Goal: Transaction & Acquisition: Purchase product/service

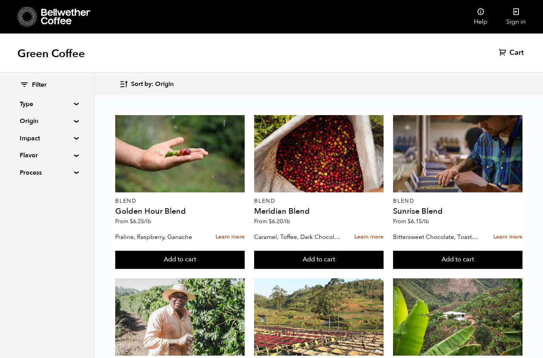
click at [45, 122] on summary "Origin" at bounding box center [47, 120] width 54 height 9
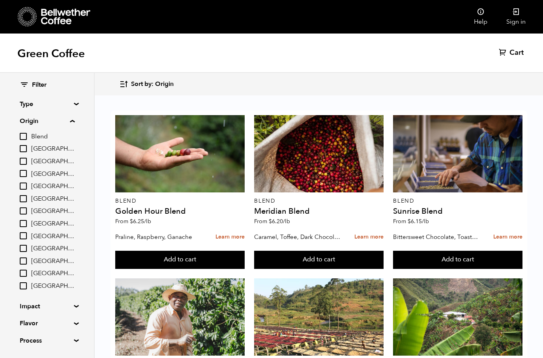
click at [44, 137] on span "Blend" at bounding box center [52, 137] width 43 height 9
click at [0, 0] on input "Blend" at bounding box center [0, 0] width 0 height 0
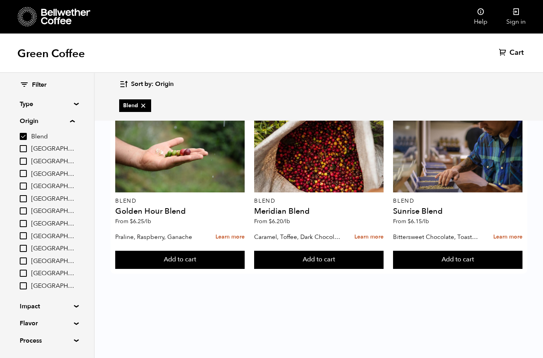
checkbox input "true"
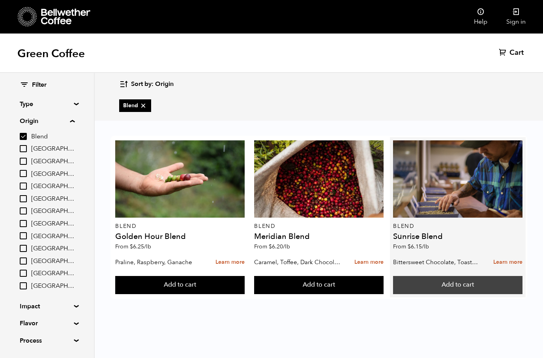
click at [245, 283] on button "Add to cart" at bounding box center [179, 285] width 129 height 18
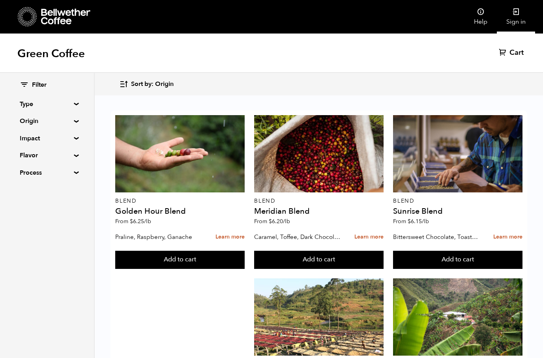
click at [499, 32] on link "Sign in" at bounding box center [516, 17] width 38 height 34
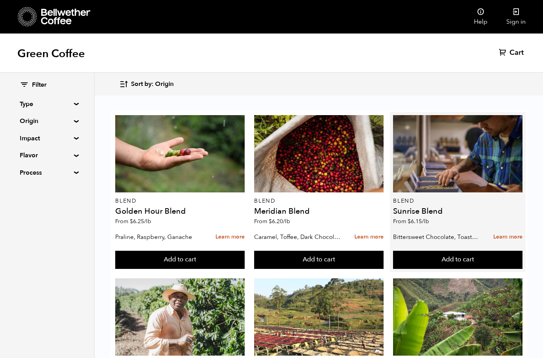
click at [456, 233] on p "Bittersweet Chocolate, Toasted Marshmallow, Candied Orange, Praline" at bounding box center [437, 237] width 88 height 12
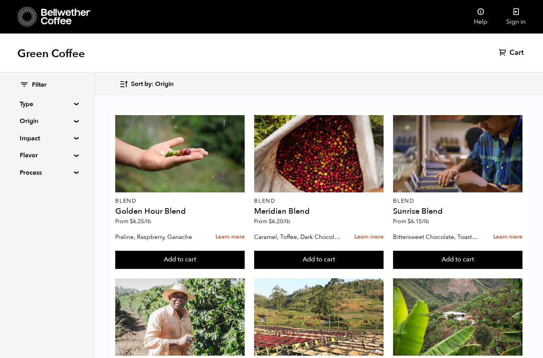
click at [51, 116] on summary "Origin" at bounding box center [47, 120] width 54 height 9
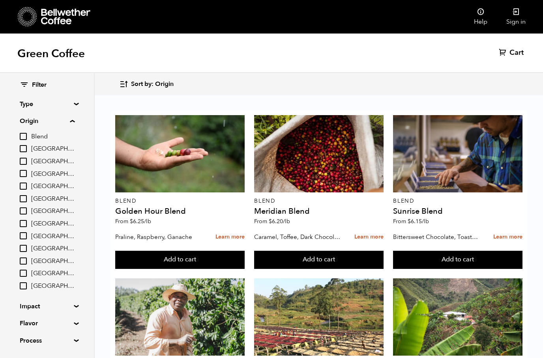
click at [50, 148] on span "Brazil" at bounding box center [52, 149] width 43 height 9
click at [0, 0] on input "Brazil" at bounding box center [0, 0] width 0 height 0
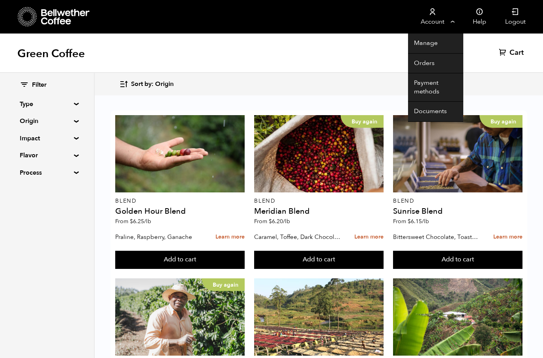
click at [435, 18] on link "Account" at bounding box center [432, 17] width 49 height 34
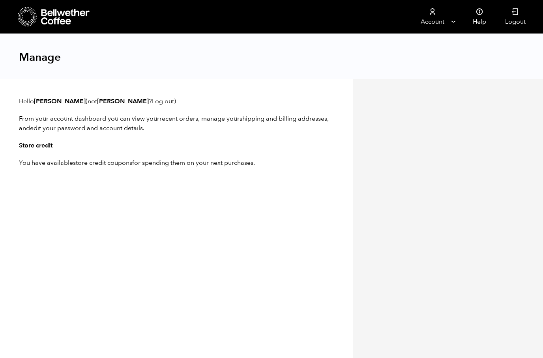
click at [165, 161] on p "You have available store credit coupons for spending them on your next purchase…" at bounding box center [176, 162] width 315 height 9
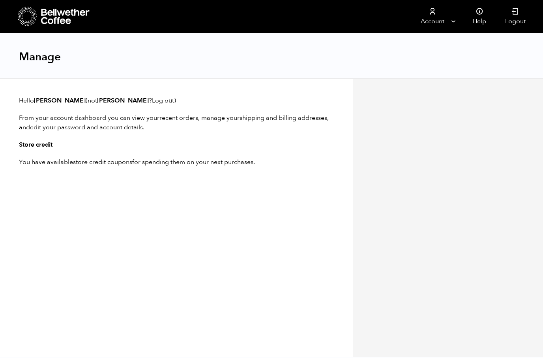
click at [35, 147] on h3 "Store credit" at bounding box center [176, 145] width 315 height 9
click at [38, 144] on h3 "Store credit" at bounding box center [176, 145] width 315 height 9
click at [37, 142] on h3 "Store credit" at bounding box center [176, 145] width 315 height 9
click at [36, 146] on h3 "Store credit" at bounding box center [176, 145] width 315 height 9
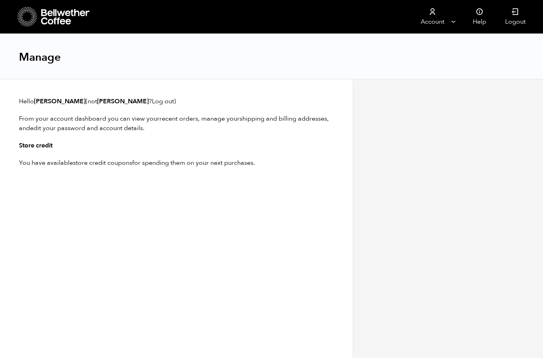
click at [45, 105] on strong "sarah" at bounding box center [60, 101] width 52 height 9
click at [55, 167] on p "You have available store credit coupons for spending them on your next purchase…" at bounding box center [176, 162] width 315 height 9
click at [46, 145] on h3 "Store credit" at bounding box center [176, 145] width 315 height 9
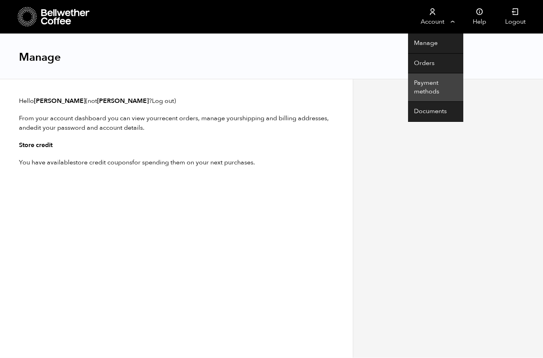
click at [435, 92] on link "Payment methods" at bounding box center [435, 87] width 55 height 28
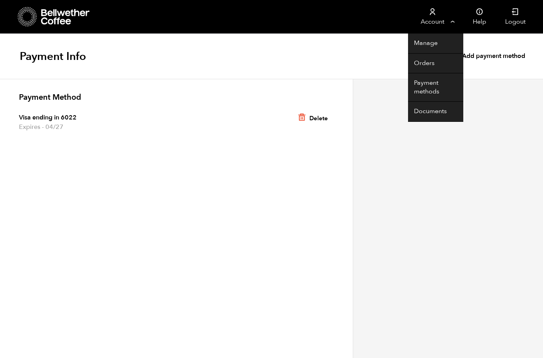
click at [440, 13] on link "Account" at bounding box center [432, 17] width 49 height 34
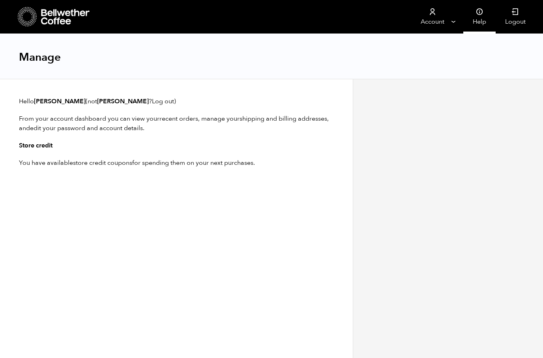
click at [483, 17] on link "Help" at bounding box center [479, 17] width 32 height 34
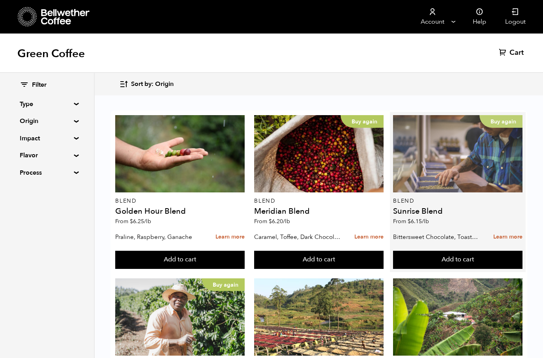
click at [473, 157] on div "Buy again" at bounding box center [457, 153] width 129 height 77
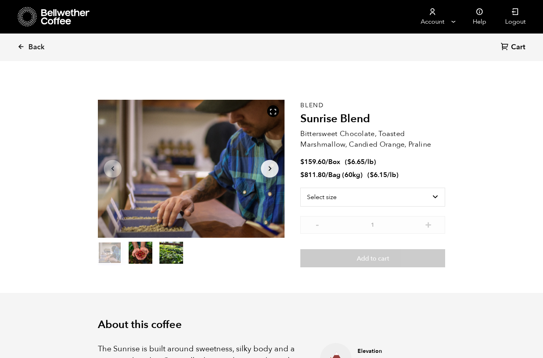
scroll to position [343, 338]
click at [433, 194] on select "Select size Bag (60kg) (132 lbs) Box (24 lbs)" at bounding box center [372, 197] width 145 height 19
select select "box"
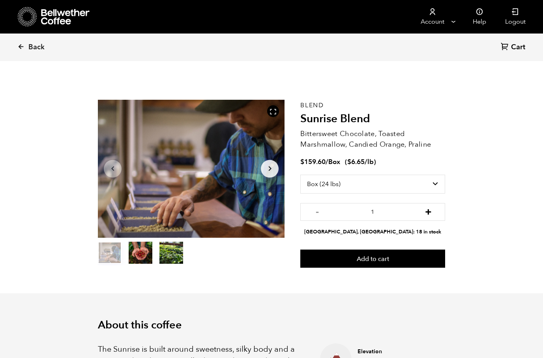
click at [433, 210] on button "+" at bounding box center [429, 211] width 10 height 8
click at [433, 212] on button "+" at bounding box center [429, 211] width 10 height 8
type input "3"
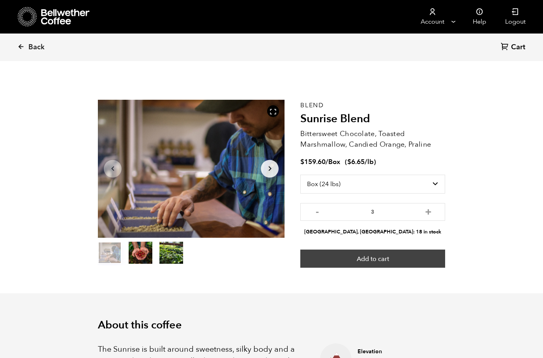
click at [424, 261] on button "Add to cart" at bounding box center [372, 259] width 145 height 18
click at [414, 260] on button "Add to cart" at bounding box center [372, 259] width 145 height 18
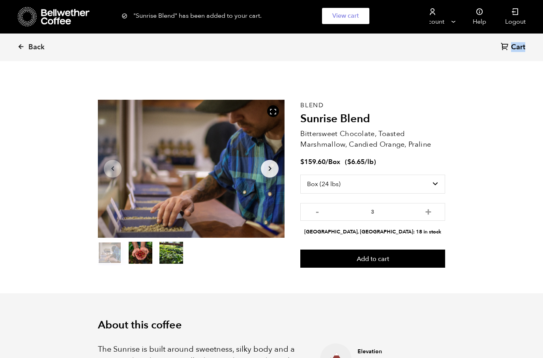
click at [354, 14] on link "View cart" at bounding box center [345, 16] width 47 height 16
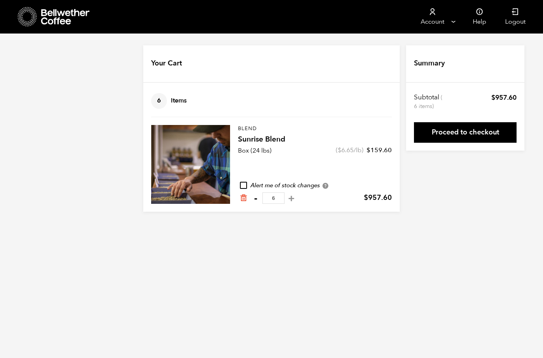
click at [256, 200] on button "-" at bounding box center [256, 199] width 10 height 8
type input "5"
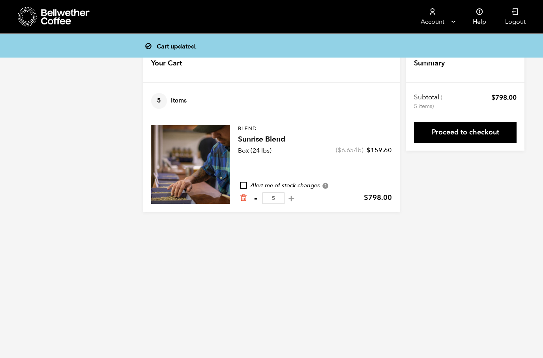
click at [258, 199] on button "-" at bounding box center [256, 199] width 10 height 8
type input "4"
click at [257, 198] on button "-" at bounding box center [256, 199] width 10 height 8
type input "3"
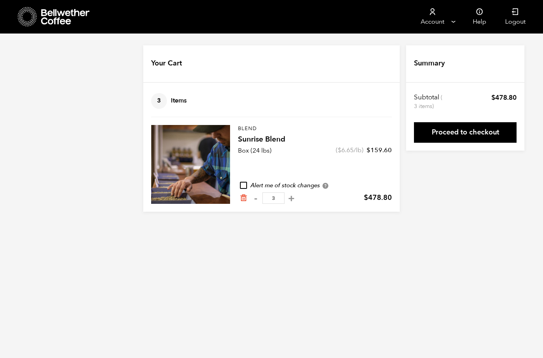
click at [38, 13] on div at bounding box center [54, 17] width 73 height 20
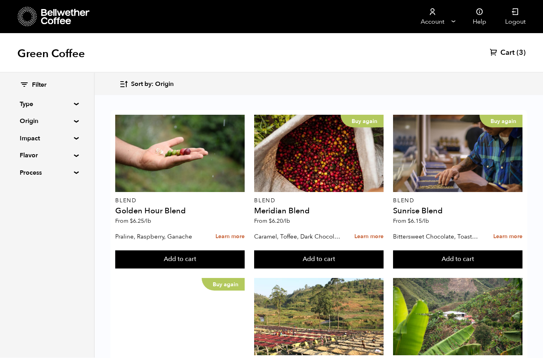
scroll to position [109, 0]
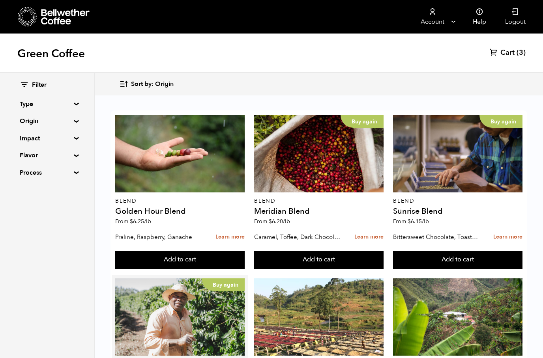
click at [184, 269] on button "Add to cart" at bounding box center [179, 260] width 129 height 18
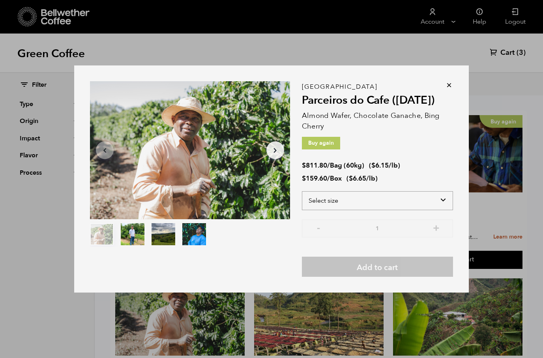
click at [406, 210] on select "Select size Bag (60kg) (132 lbs) Box (24 lbs)" at bounding box center [377, 200] width 151 height 19
select select "box"
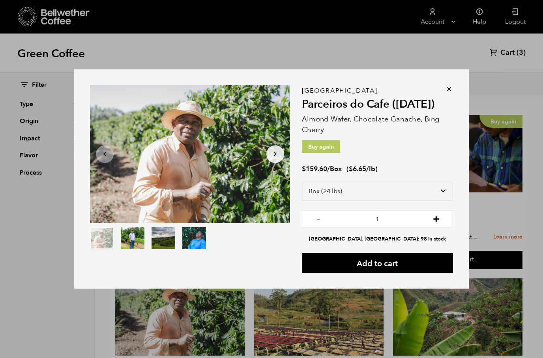
click at [437, 222] on button "+" at bounding box center [436, 218] width 10 height 8
click at [430, 228] on input "2" at bounding box center [377, 219] width 151 height 18
click at [437, 222] on button "+" at bounding box center [436, 218] width 10 height 8
type input "3"
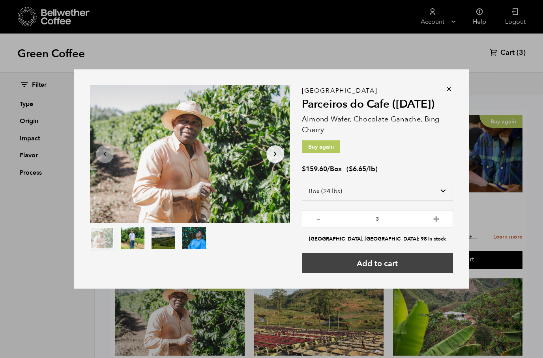
click at [366, 273] on button "Add to cart" at bounding box center [377, 263] width 151 height 20
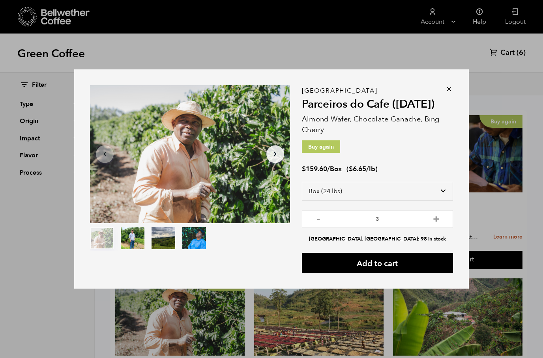
click at [456, 103] on div "Item 1 of 4 Arrow Left Arrow Right item 0 item 1 item 2 item 3 Item 1 of 4 "Par…" at bounding box center [271, 179] width 395 height 220
click at [448, 93] on icon at bounding box center [449, 89] width 8 height 8
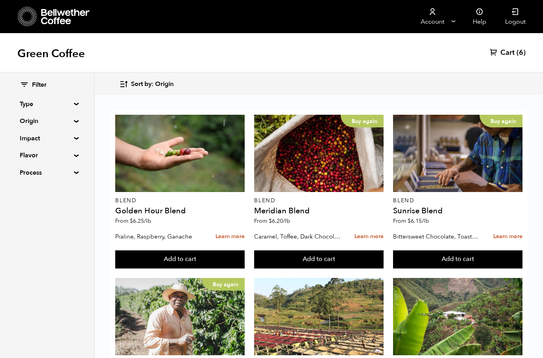
scroll to position [219, 0]
click at [245, 269] on button "Add to cart" at bounding box center [179, 260] width 129 height 18
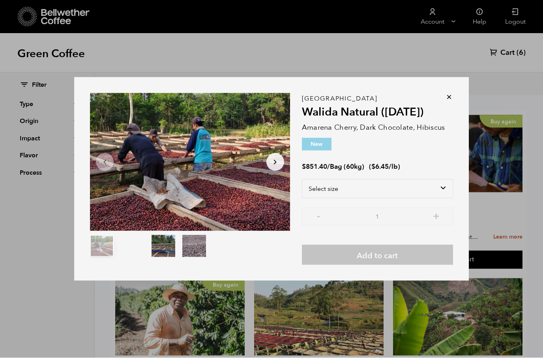
scroll to position [220, 0]
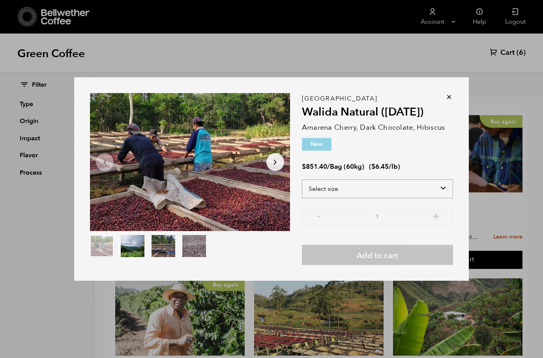
click at [434, 199] on select "Select size Bag (60kg) (132 lbs)" at bounding box center [377, 189] width 151 height 19
select select "bag-3"
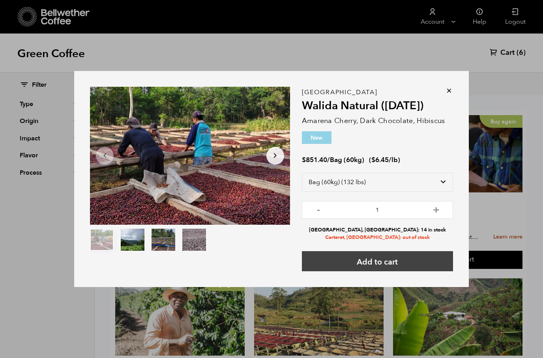
click at [364, 272] on button "Add to cart" at bounding box center [377, 261] width 151 height 20
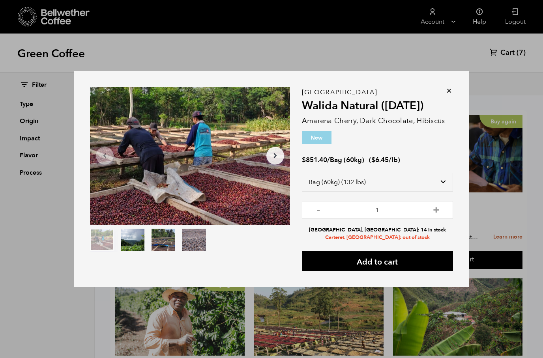
click at [447, 95] on icon at bounding box center [449, 91] width 8 height 8
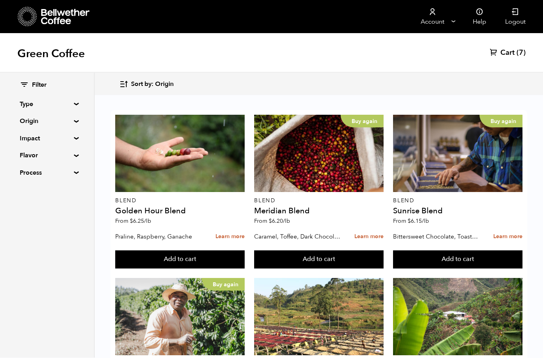
scroll to position [628, 0]
click at [169, 269] on button "Add to cart" at bounding box center [179, 260] width 129 height 18
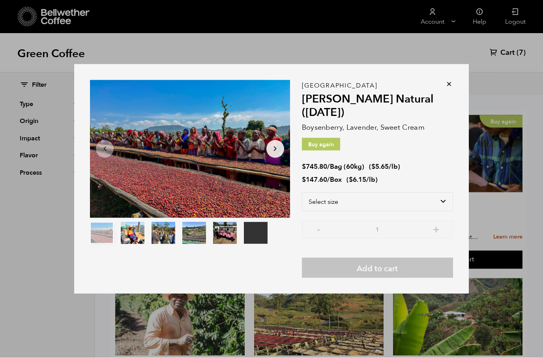
scroll to position [629, 0]
click at [336, 212] on select "Select size Bag (60kg) (132 lbs) Box (24 lbs)" at bounding box center [377, 202] width 151 height 19
select select "box"
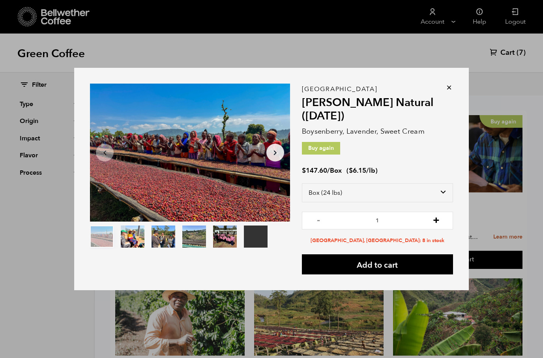
click at [439, 224] on button "+" at bounding box center [436, 220] width 10 height 8
click at [440, 224] on button "+" at bounding box center [436, 220] width 10 height 8
click at [434, 224] on button "+" at bounding box center [436, 220] width 10 height 8
type input "4"
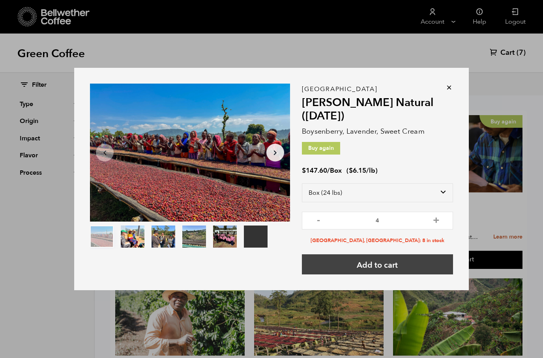
click at [408, 275] on button "Add to cart" at bounding box center [377, 265] width 151 height 20
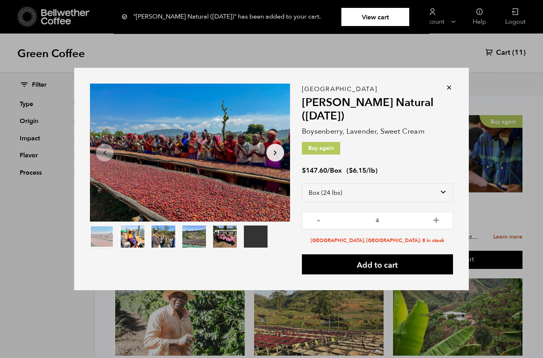
click at [452, 92] on icon at bounding box center [449, 88] width 8 height 8
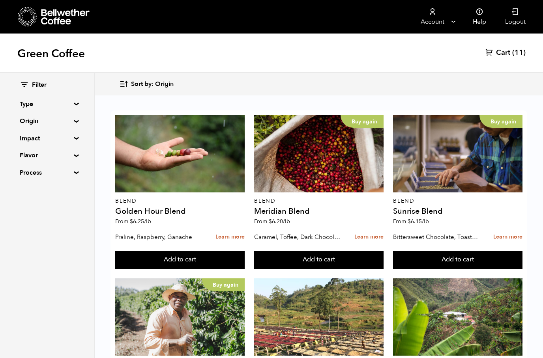
click at [507, 50] on span "Cart" at bounding box center [503, 52] width 14 height 9
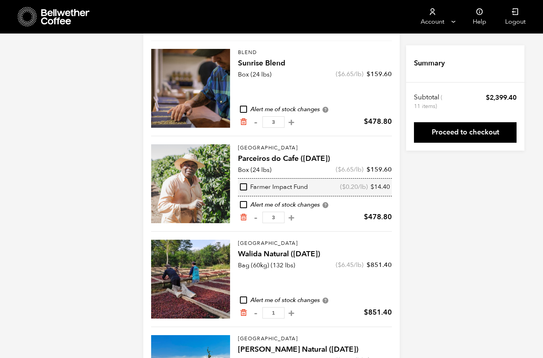
scroll to position [76, 0]
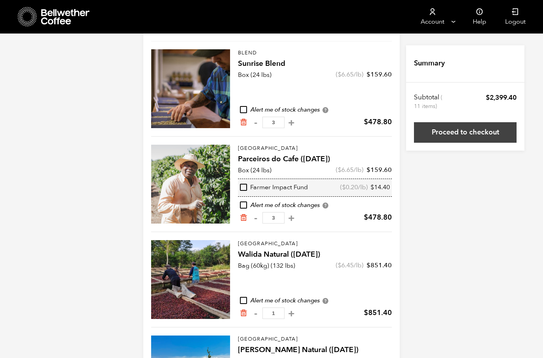
click at [484, 134] on link "Proceed to checkout" at bounding box center [465, 132] width 103 height 21
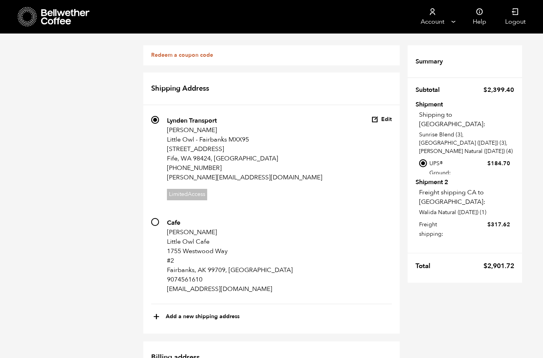
scroll to position [9, 0]
click at [158, 218] on input "478 Cafe Sarah Posma Little Owl Cafe 1755 Westwood Way #2 Fairbanks, AK 99709, …" at bounding box center [155, 222] width 8 height 8
radio input "true"
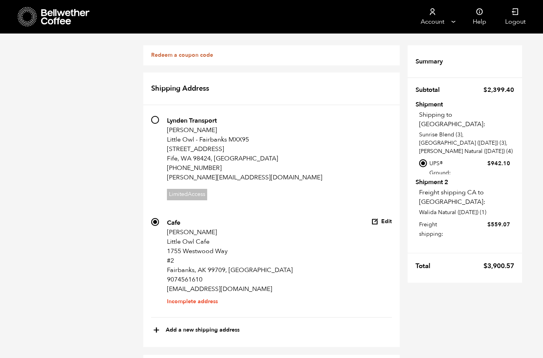
scroll to position [0, 0]
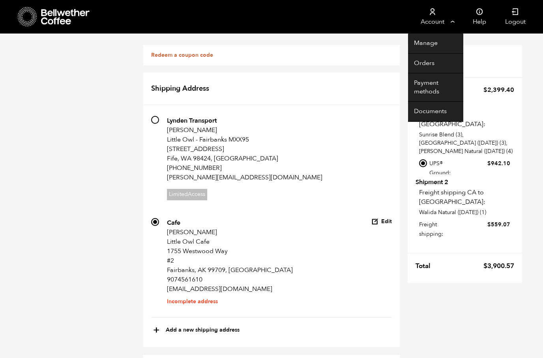
click at [440, 16] on link "Account" at bounding box center [432, 17] width 49 height 34
